Goal: Information Seeking & Learning: Compare options

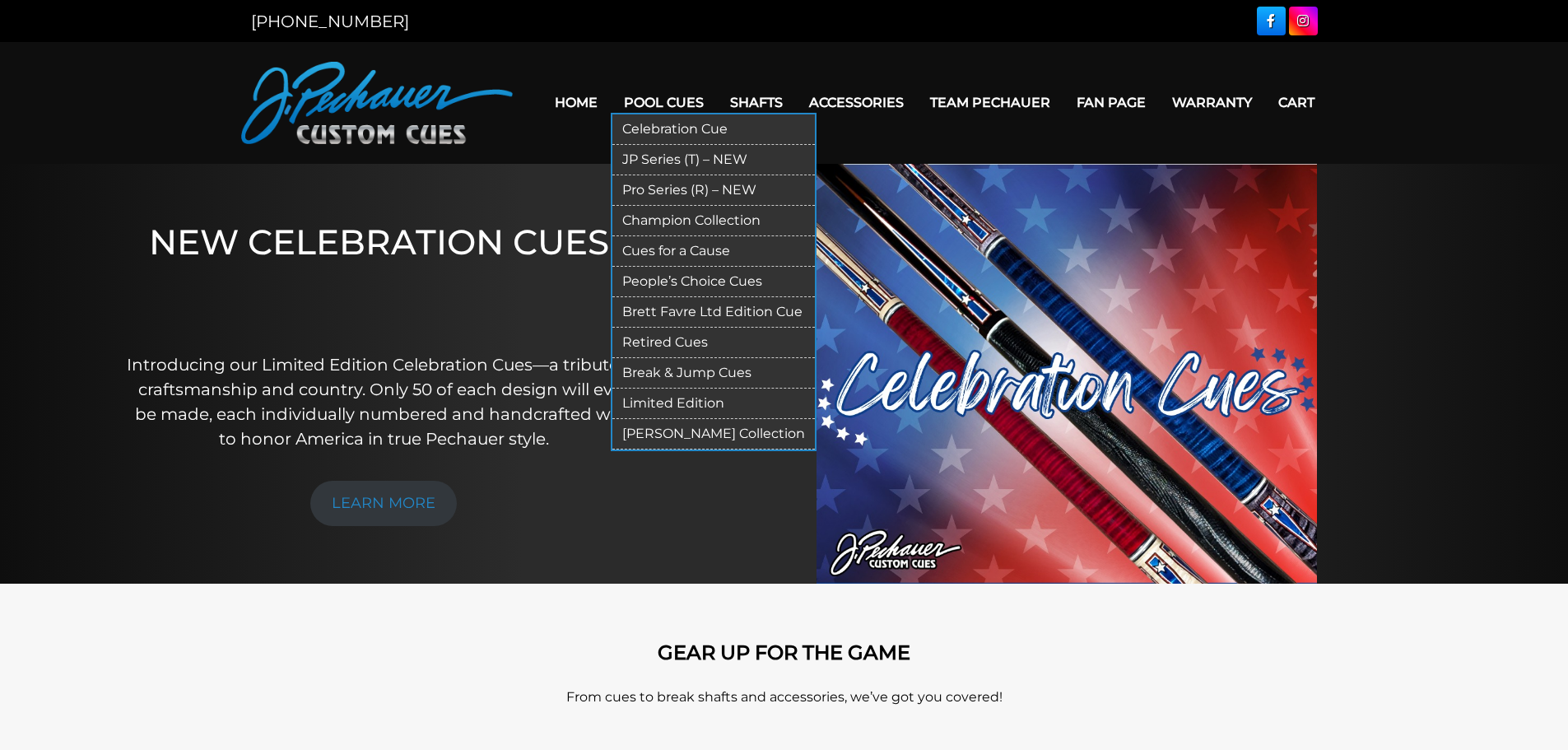
click at [672, 188] on link "Pro Series (R) – NEW" at bounding box center [714, 190] width 203 height 31
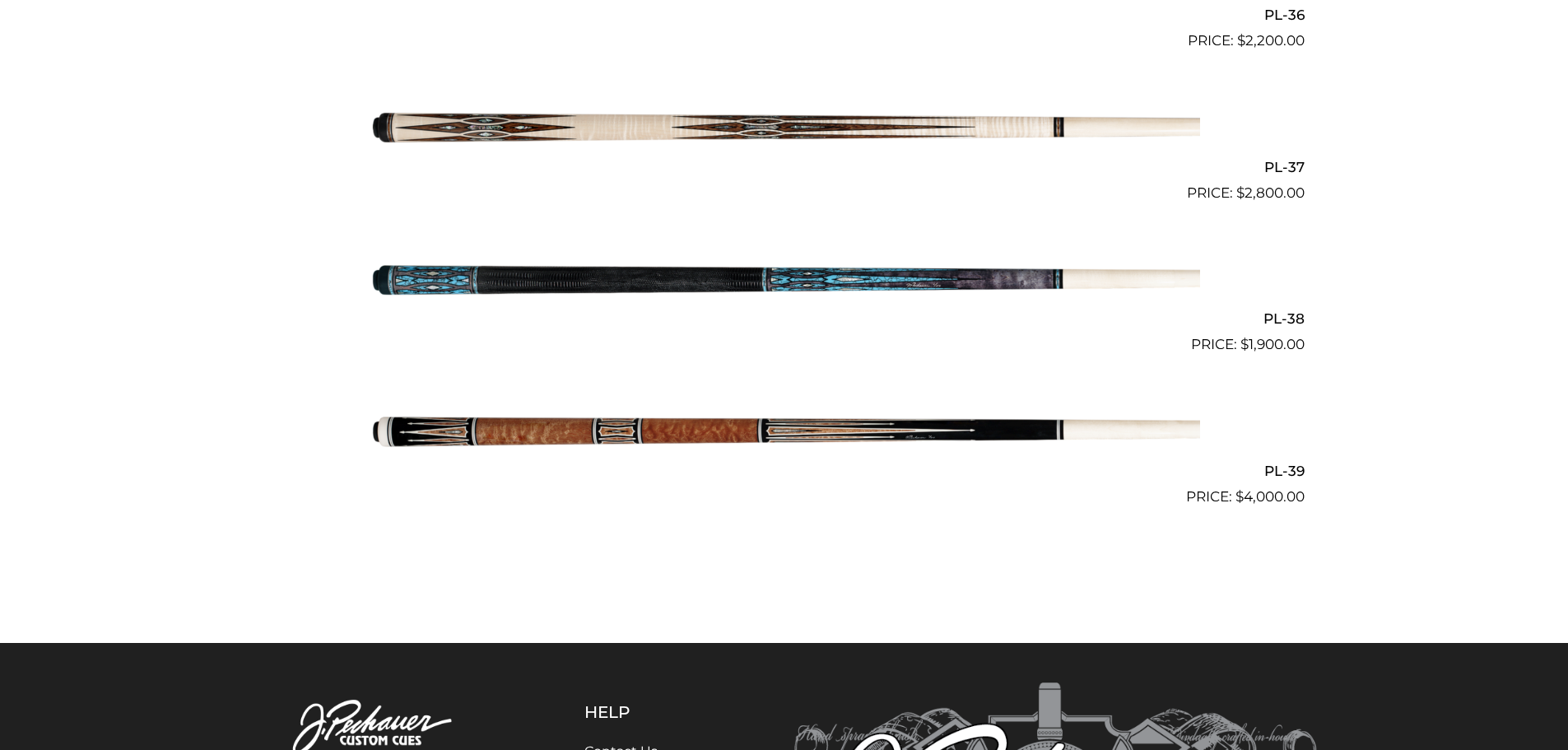
scroll to position [4574, 0]
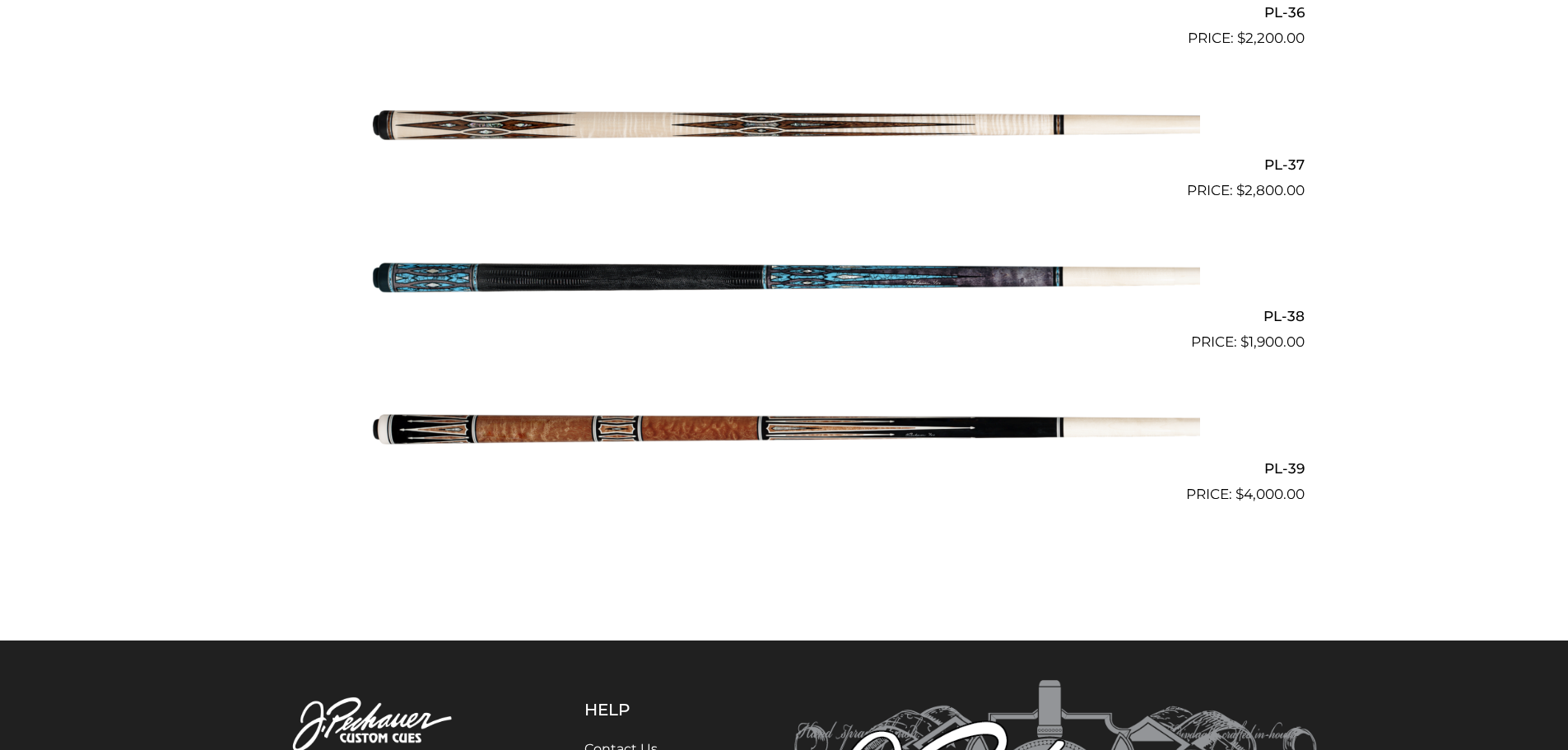
click at [526, 428] on img at bounding box center [784, 429] width 832 height 139
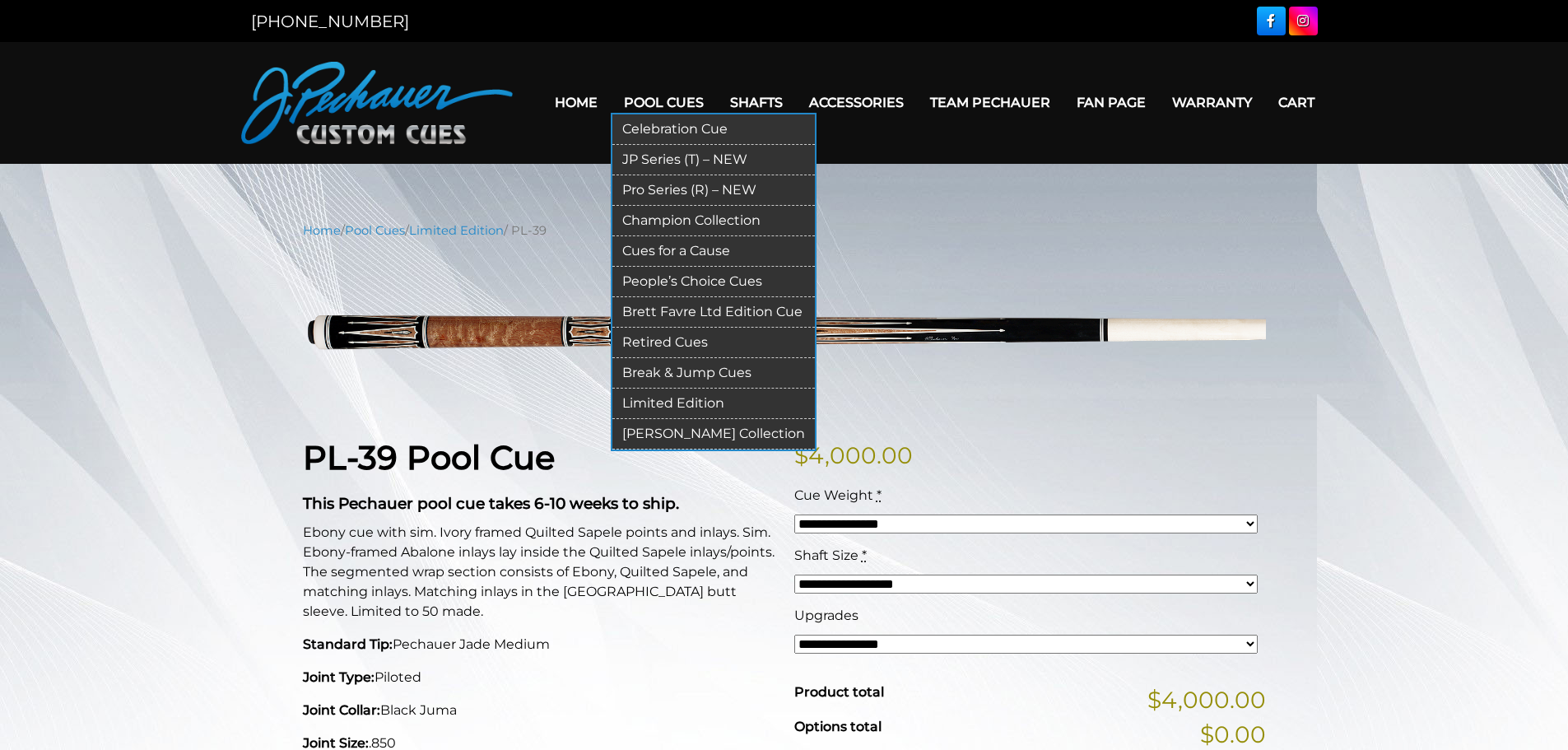
click at [690, 195] on link "Pro Series (R) – NEW" at bounding box center [714, 190] width 203 height 31
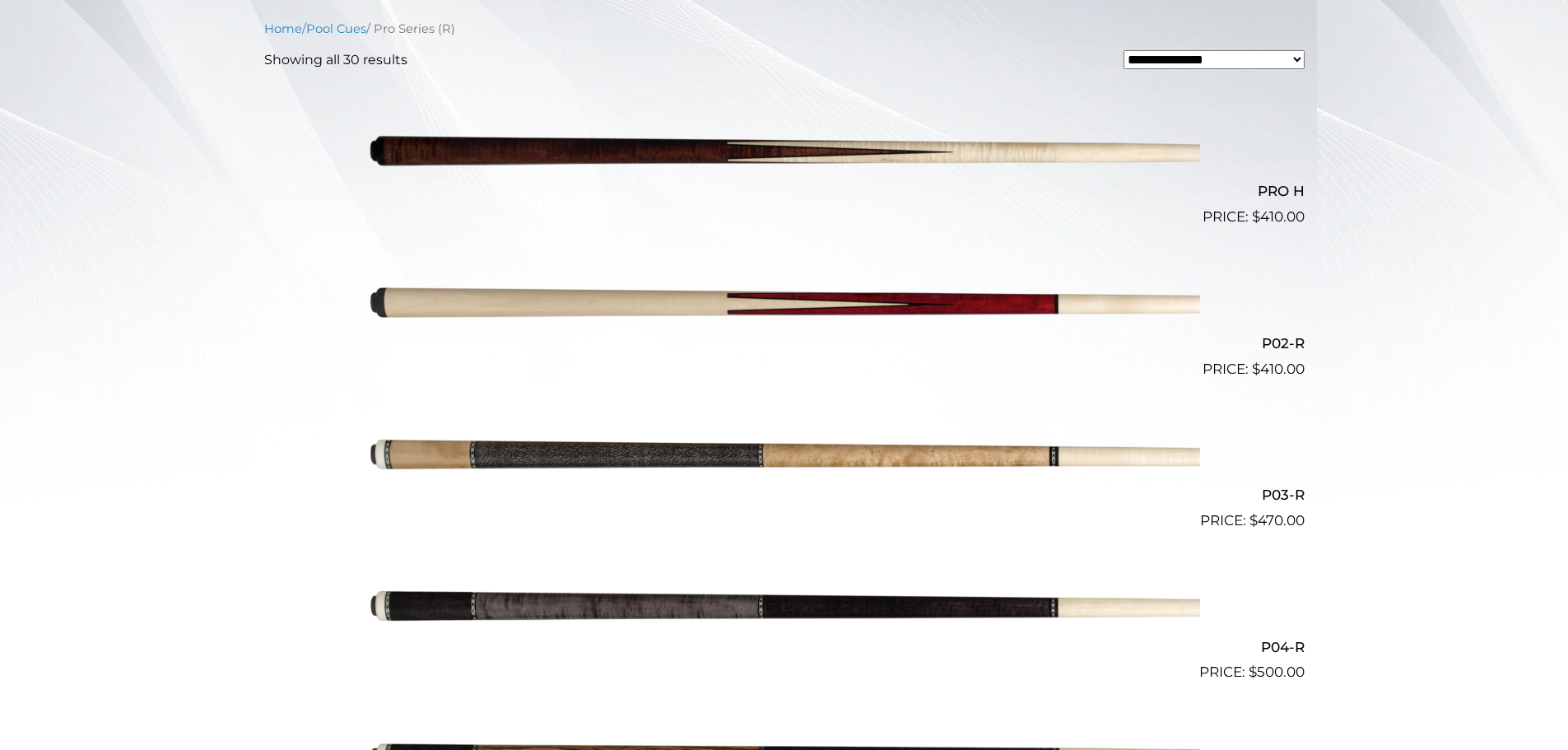
scroll to position [446, 0]
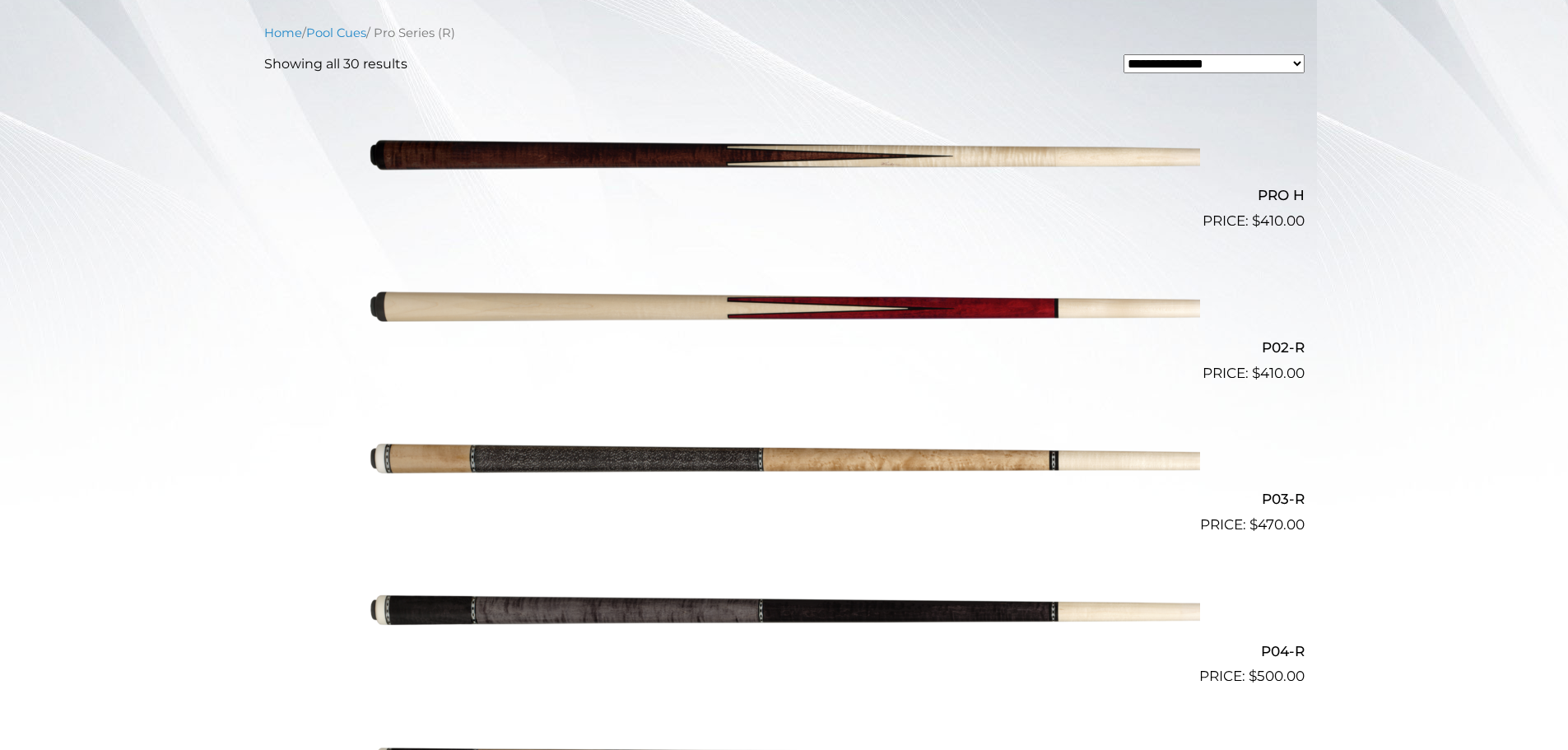
click at [655, 607] on img at bounding box center [784, 611] width 832 height 139
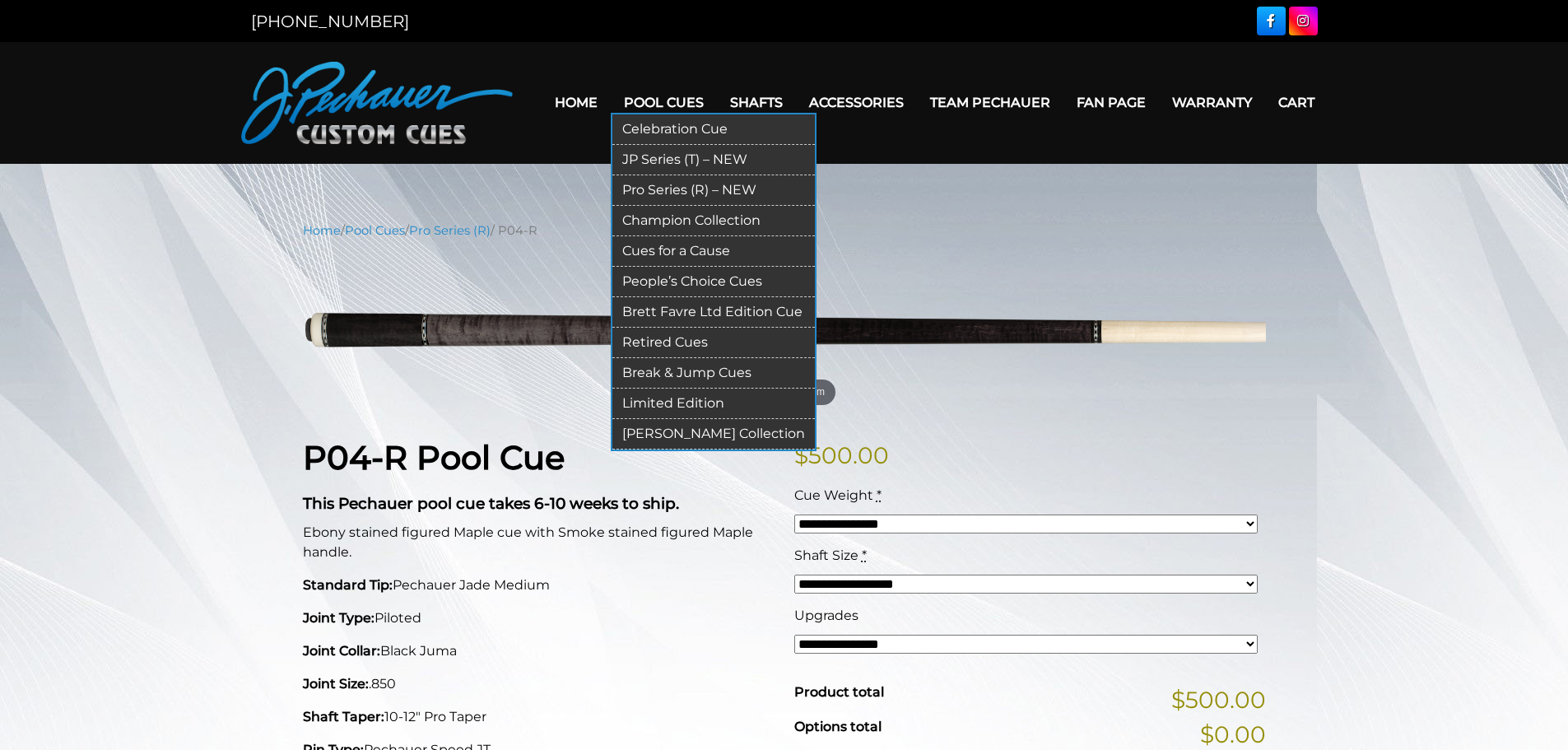
click at [657, 184] on link "Pro Series (R) – NEW" at bounding box center [714, 190] width 203 height 31
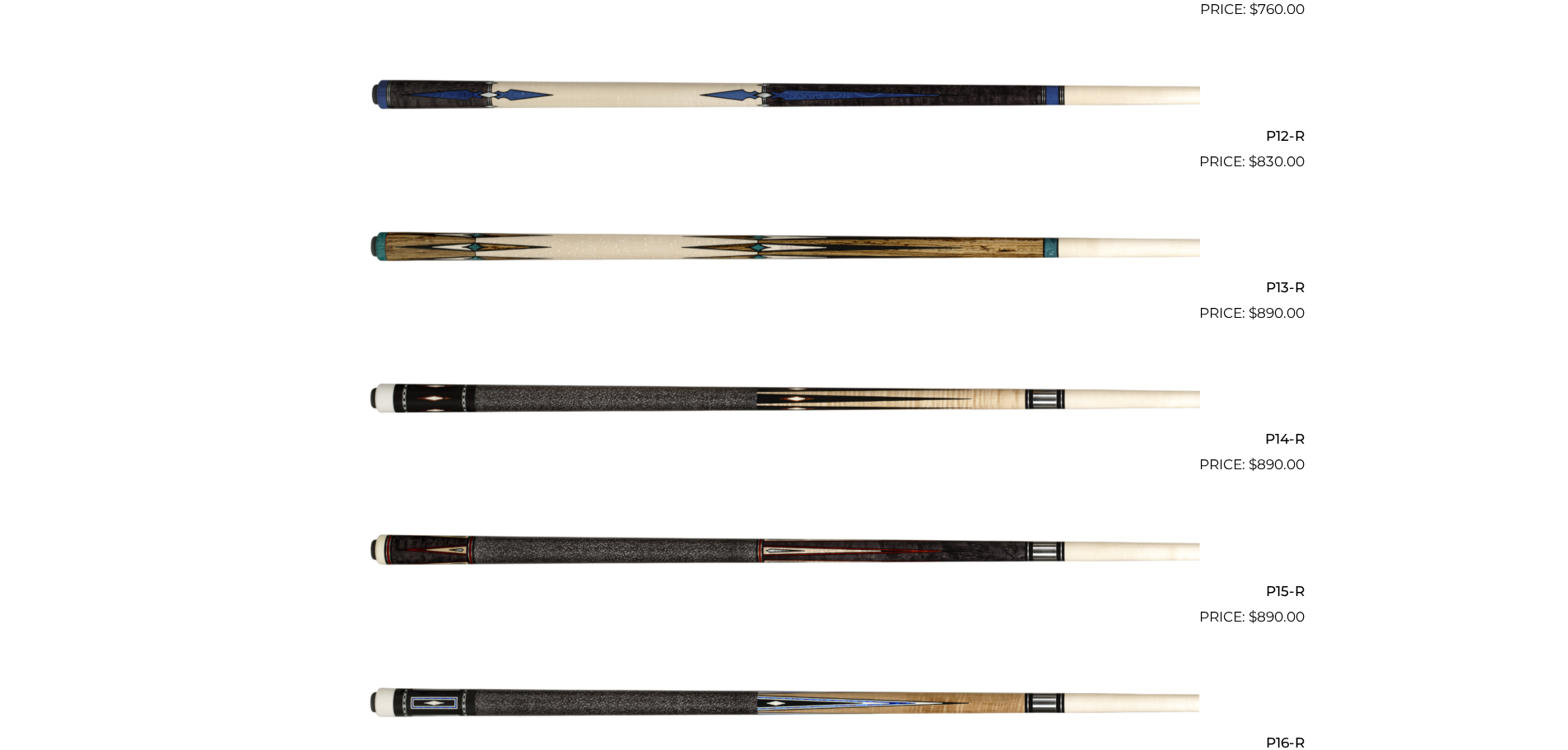
scroll to position [2188, 0]
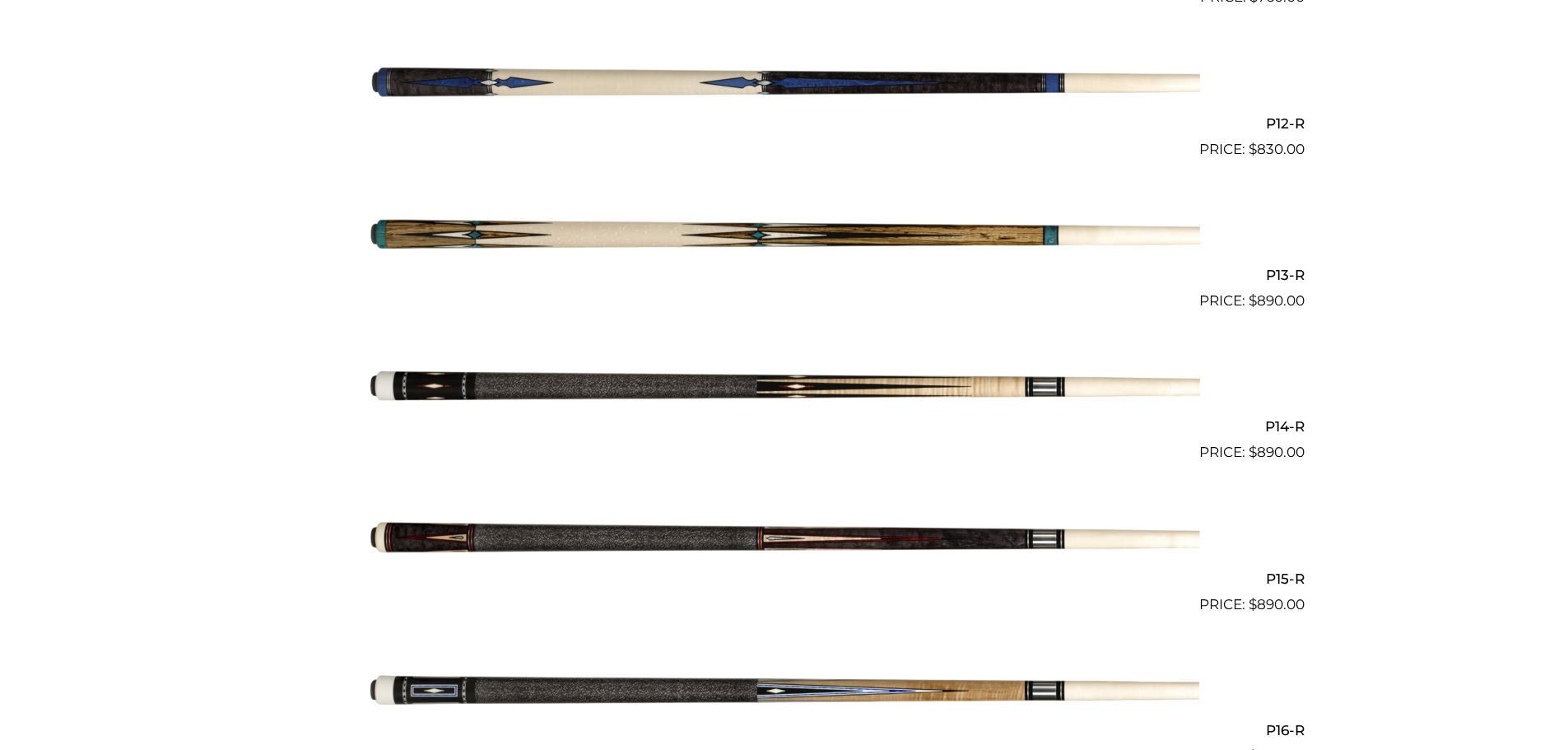
click at [621, 536] on img at bounding box center [784, 539] width 832 height 139
